Goal: Information Seeking & Learning: Learn about a topic

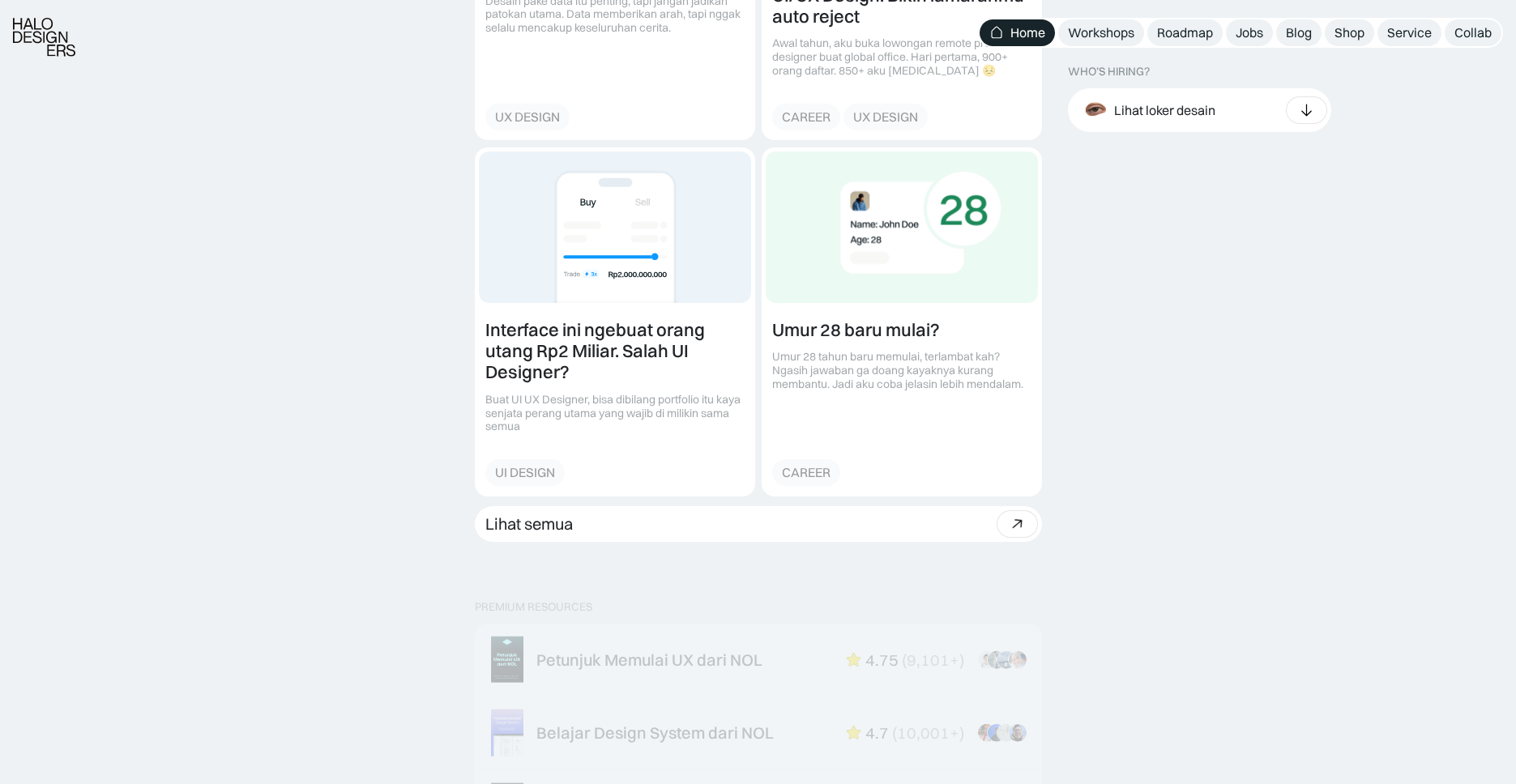
scroll to position [2094, 0]
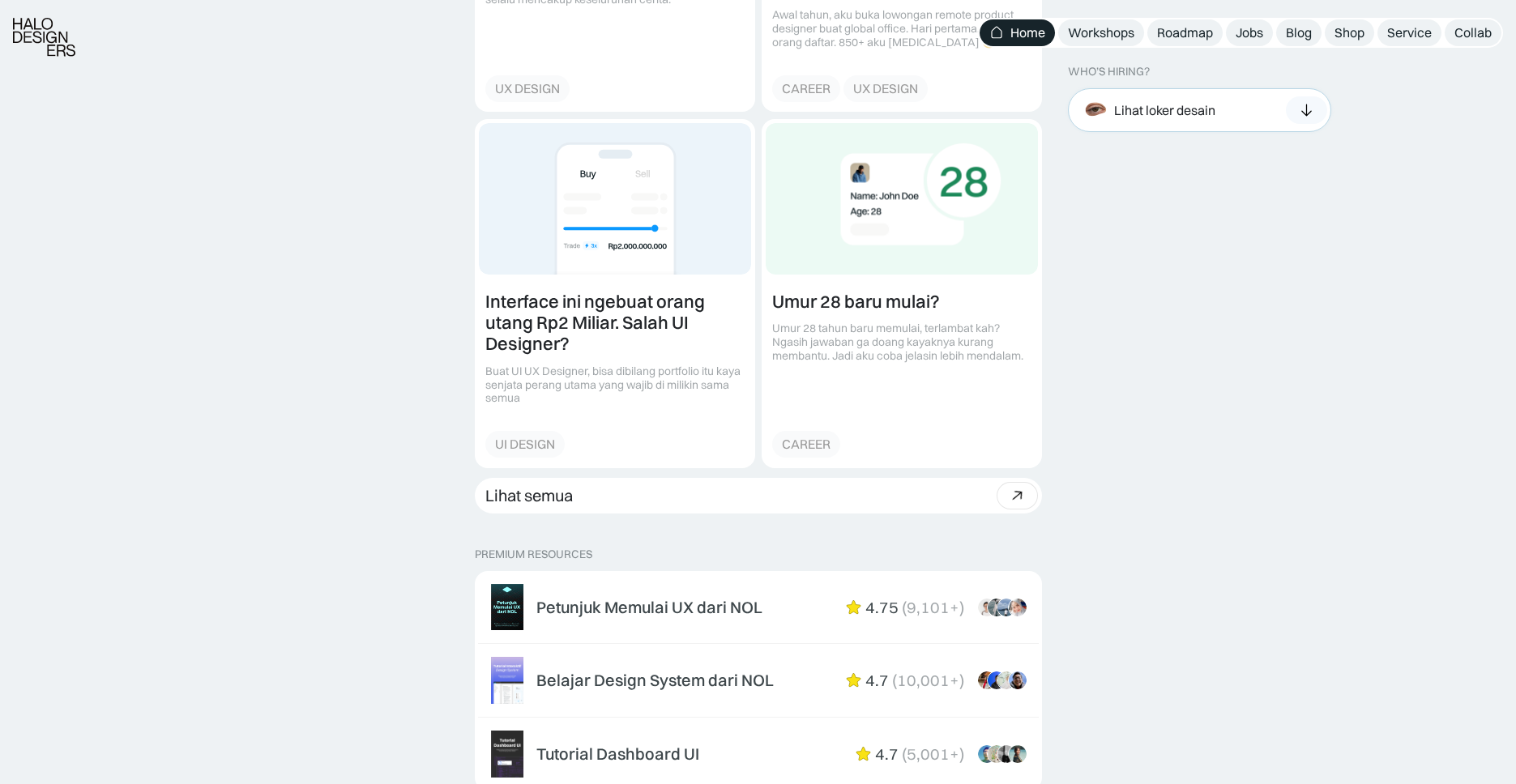
click at [1184, 110] on div "Lihat loker desain" at bounding box center [1164, 110] width 101 height 17
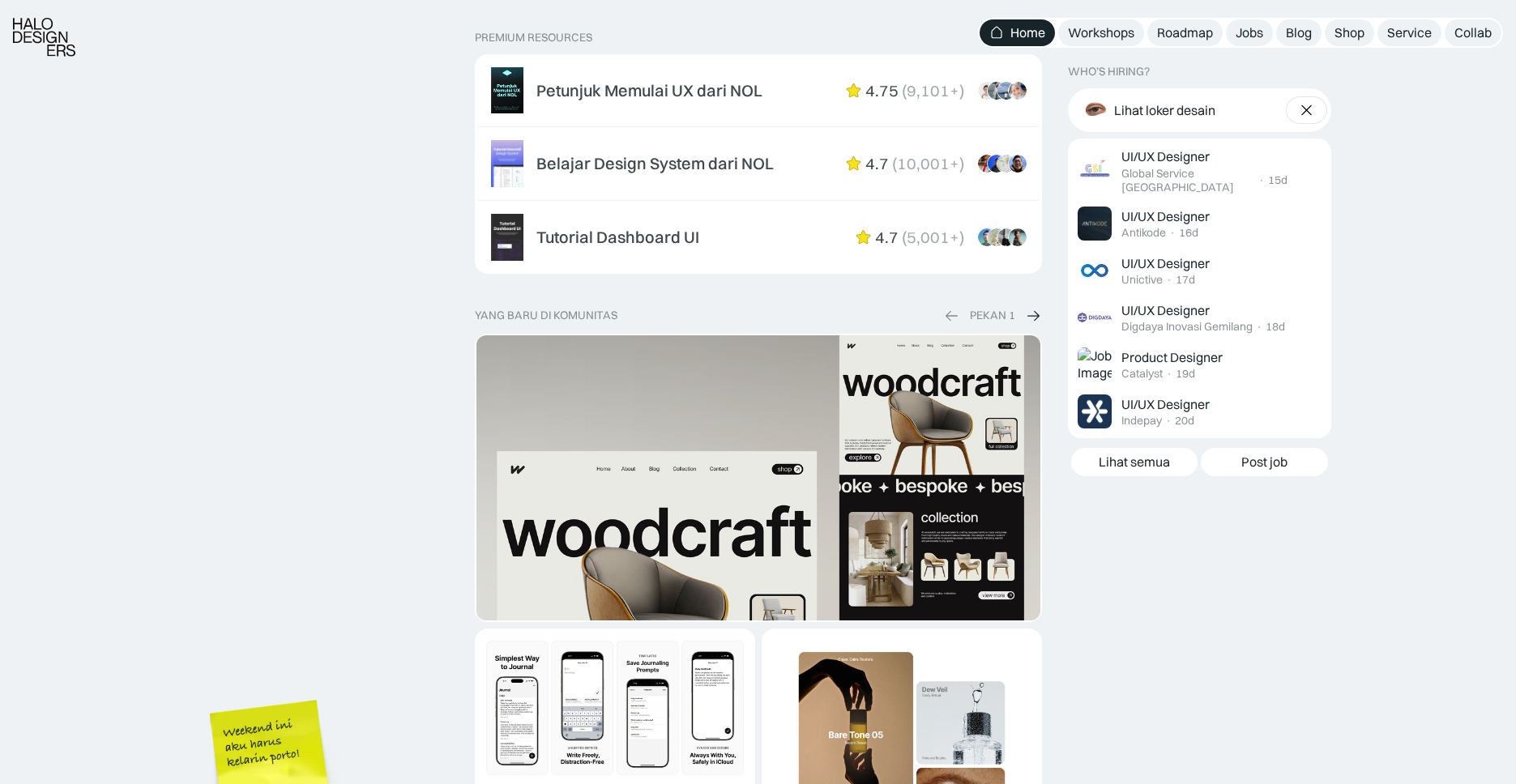
scroll to position [2624, 0]
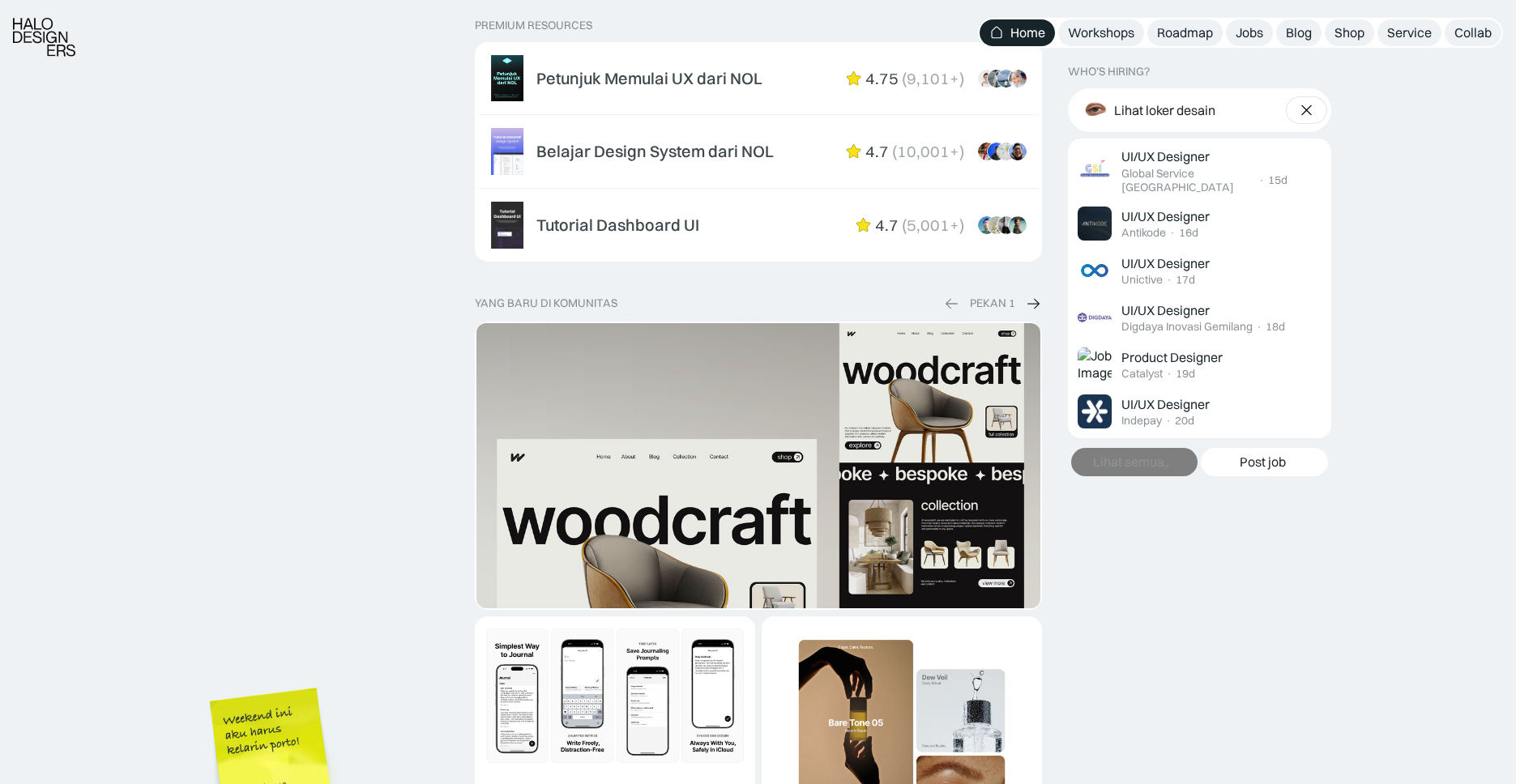
click at [1149, 459] on link "Lihat semua" at bounding box center [1134, 462] width 127 height 29
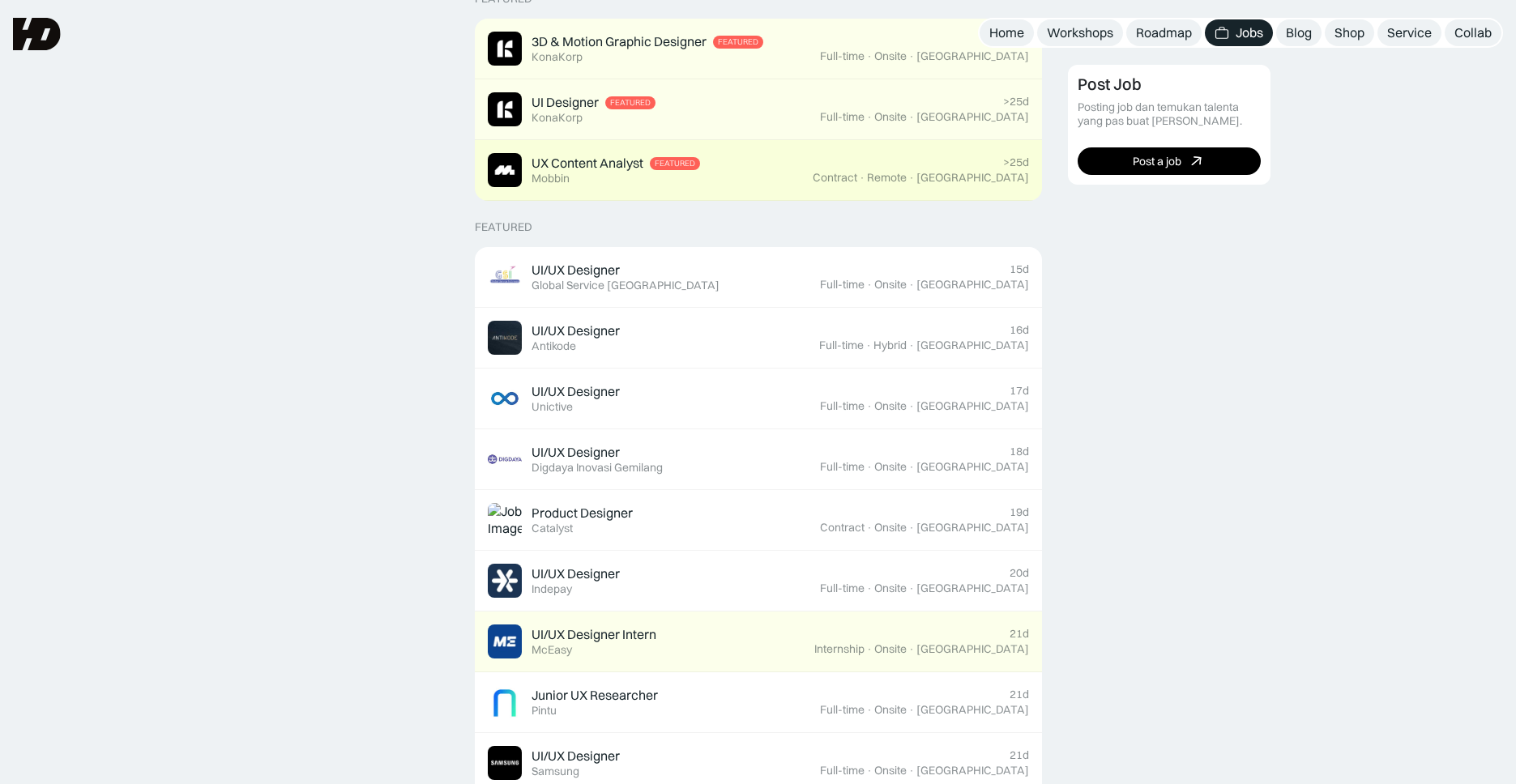
scroll to position [410, 0]
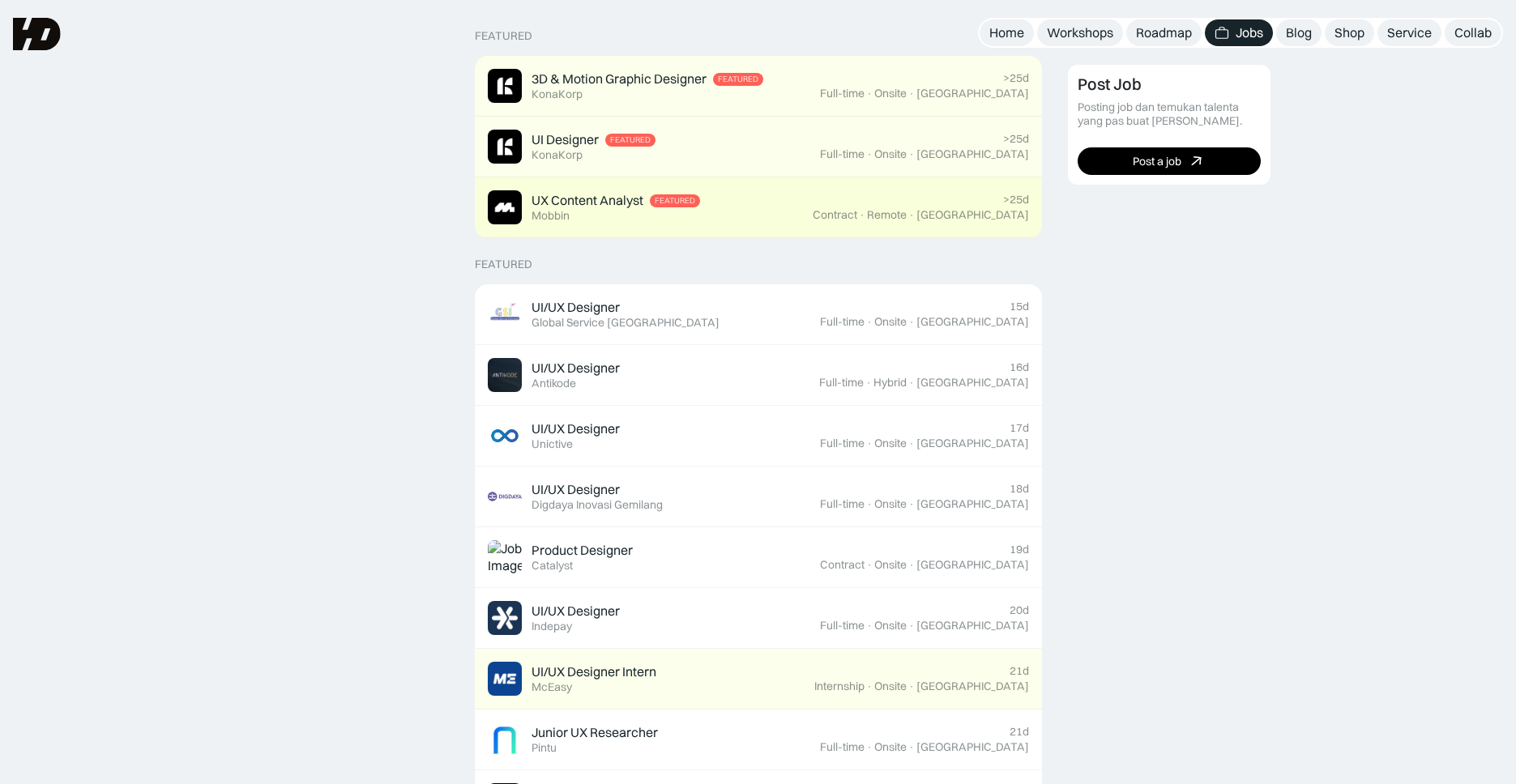
click at [620, 207] on div "UX Content Analyst" at bounding box center [587, 200] width 112 height 17
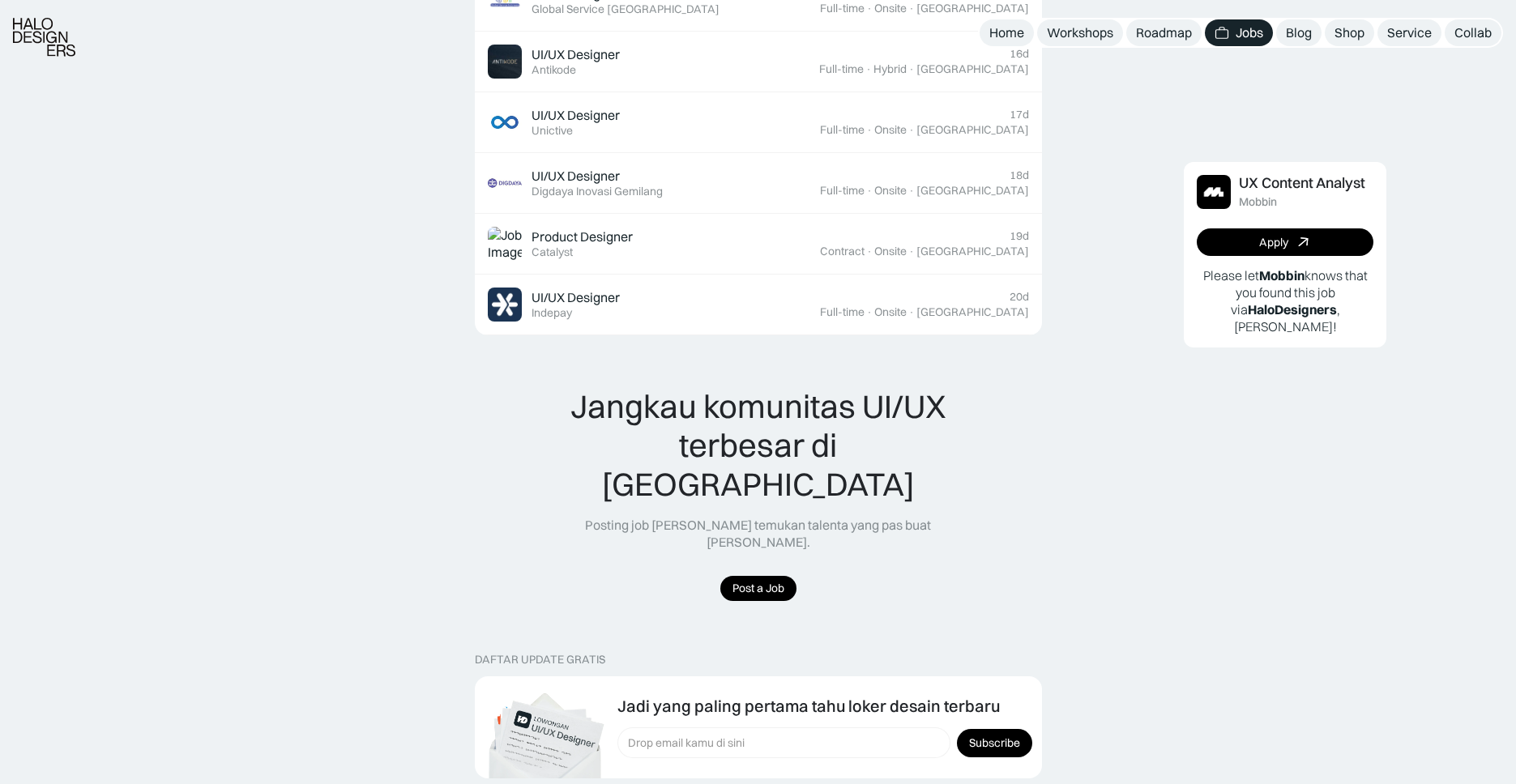
scroll to position [1574, 0]
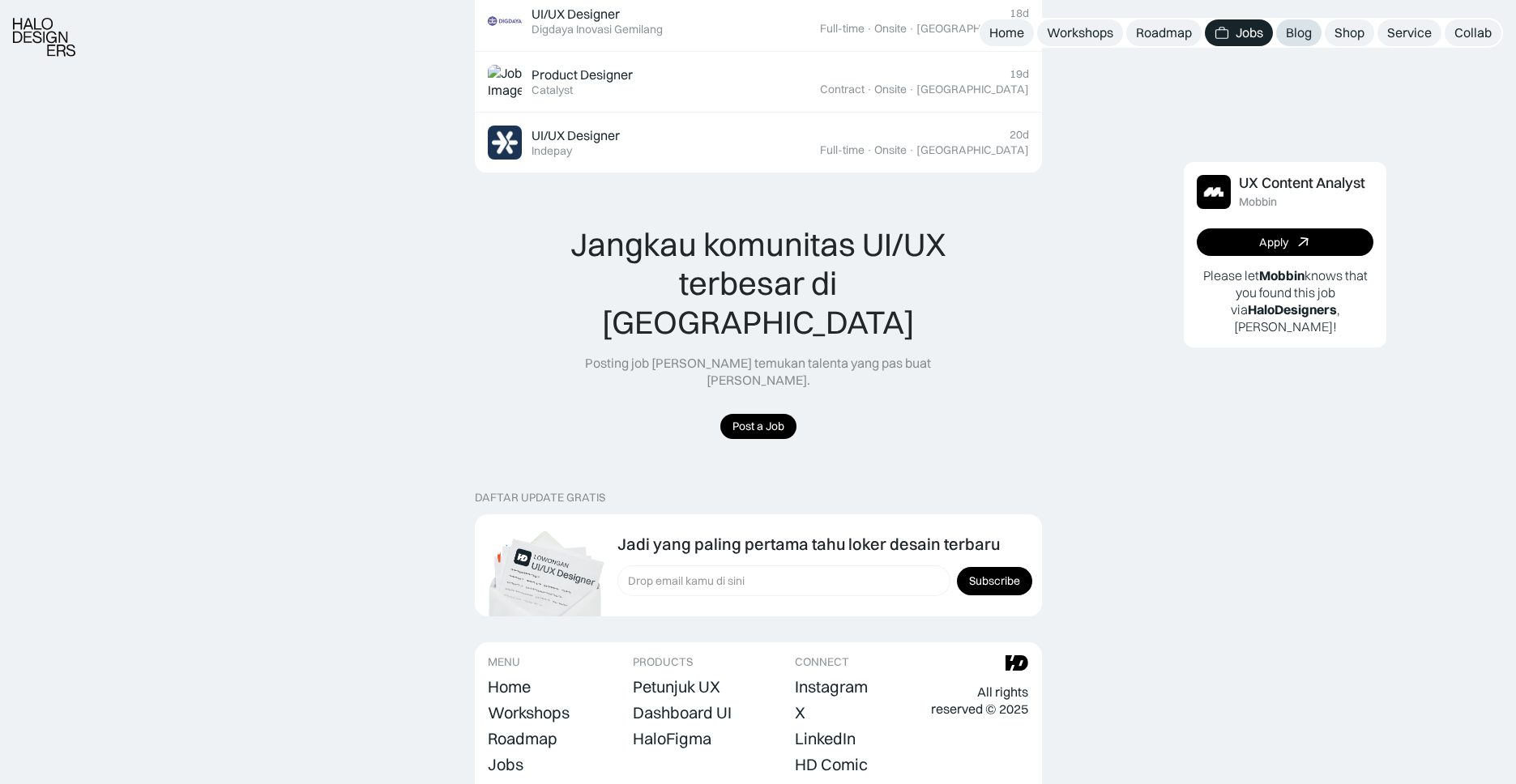
click at [1288, 37] on div "Blog" at bounding box center [1299, 33] width 26 height 17
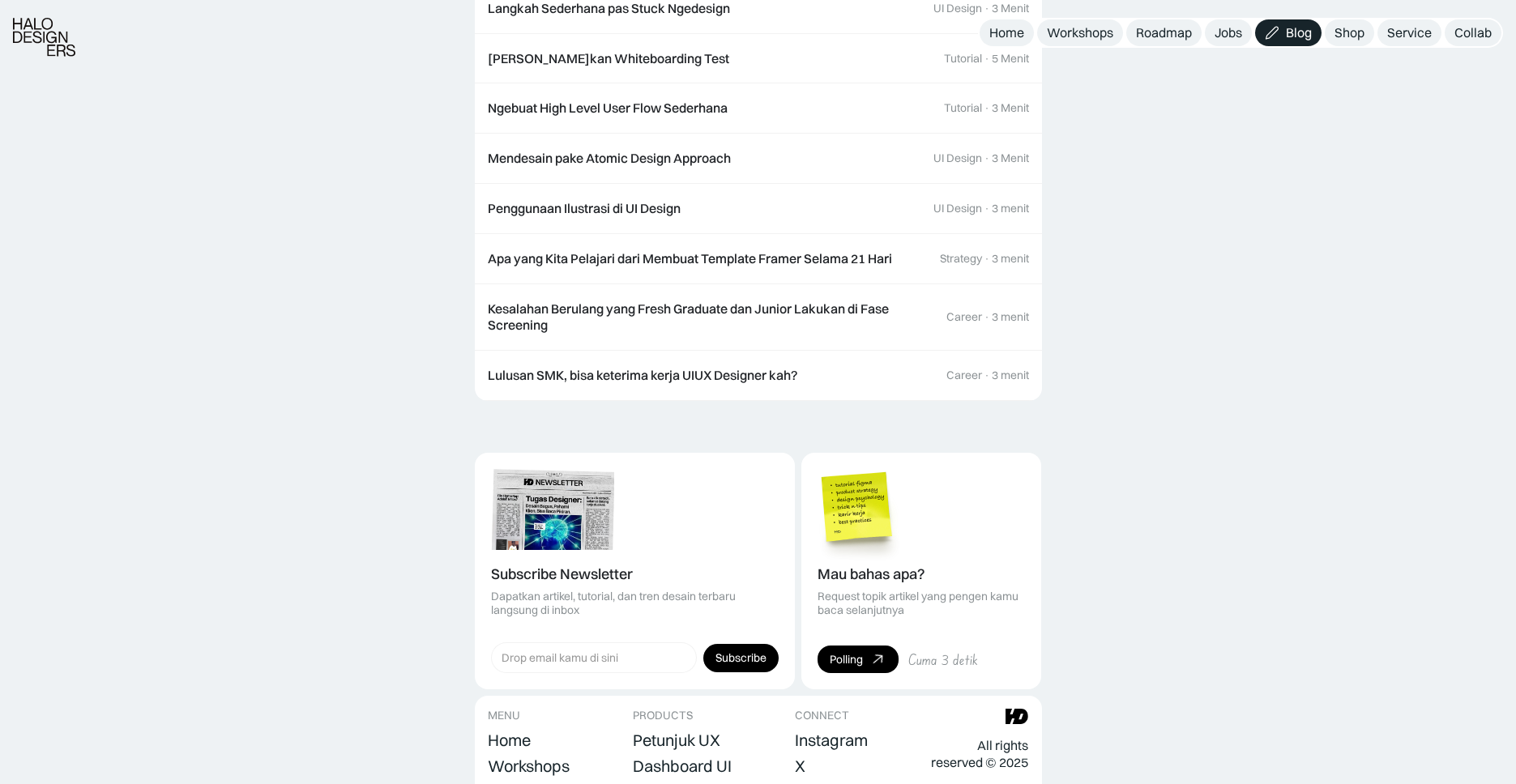
scroll to position [1970, 0]
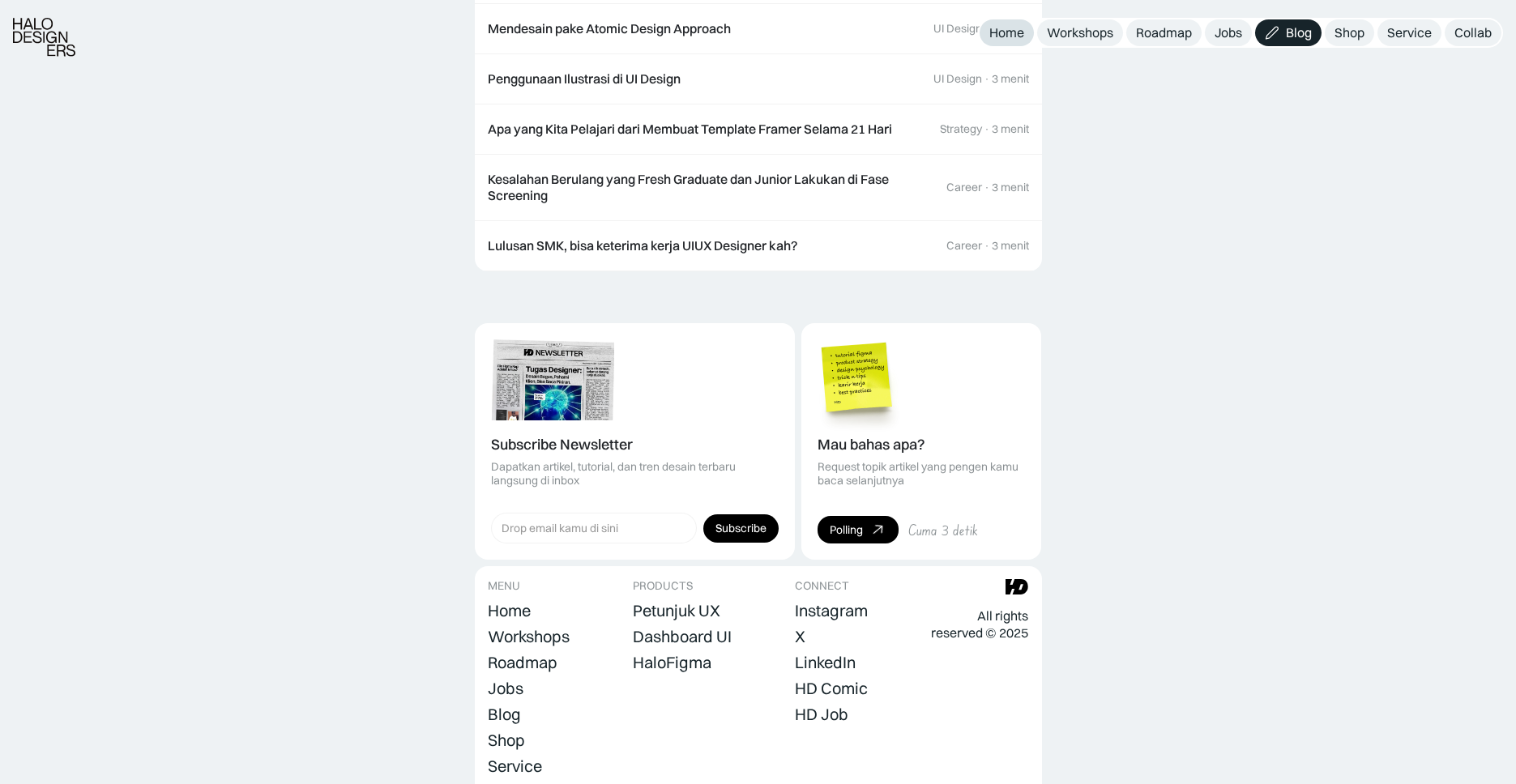
click at [1002, 30] on div "Home" at bounding box center [1006, 33] width 35 height 17
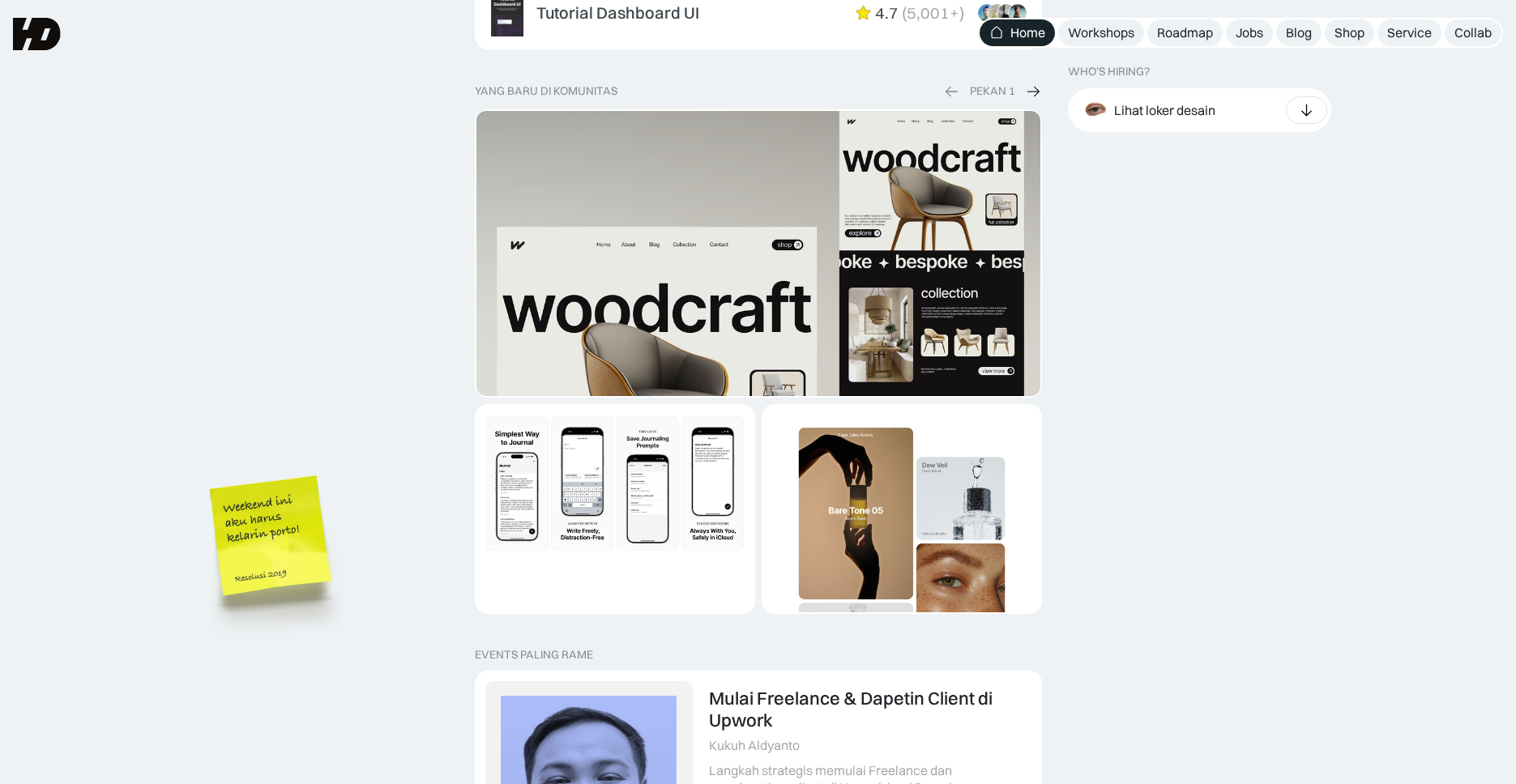
scroll to position [2599, 0]
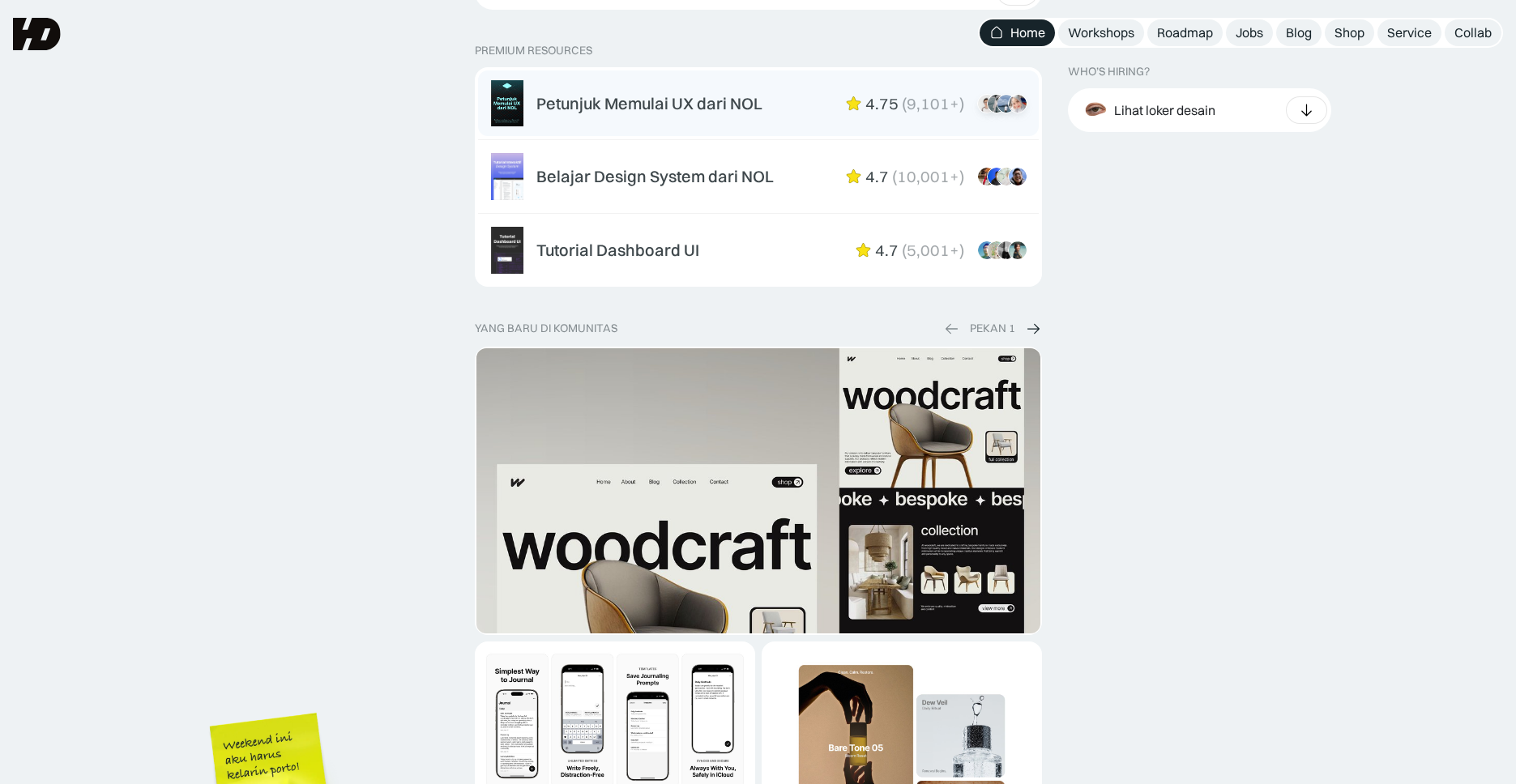
click at [824, 105] on div "Petunjuk Memulai UX dari NOL 4.75 ( 9,101+ ) “Overall mini book nya sudah lengk…" at bounding box center [782, 104] width 490 height 19
